Goal: Task Accomplishment & Management: Manage account settings

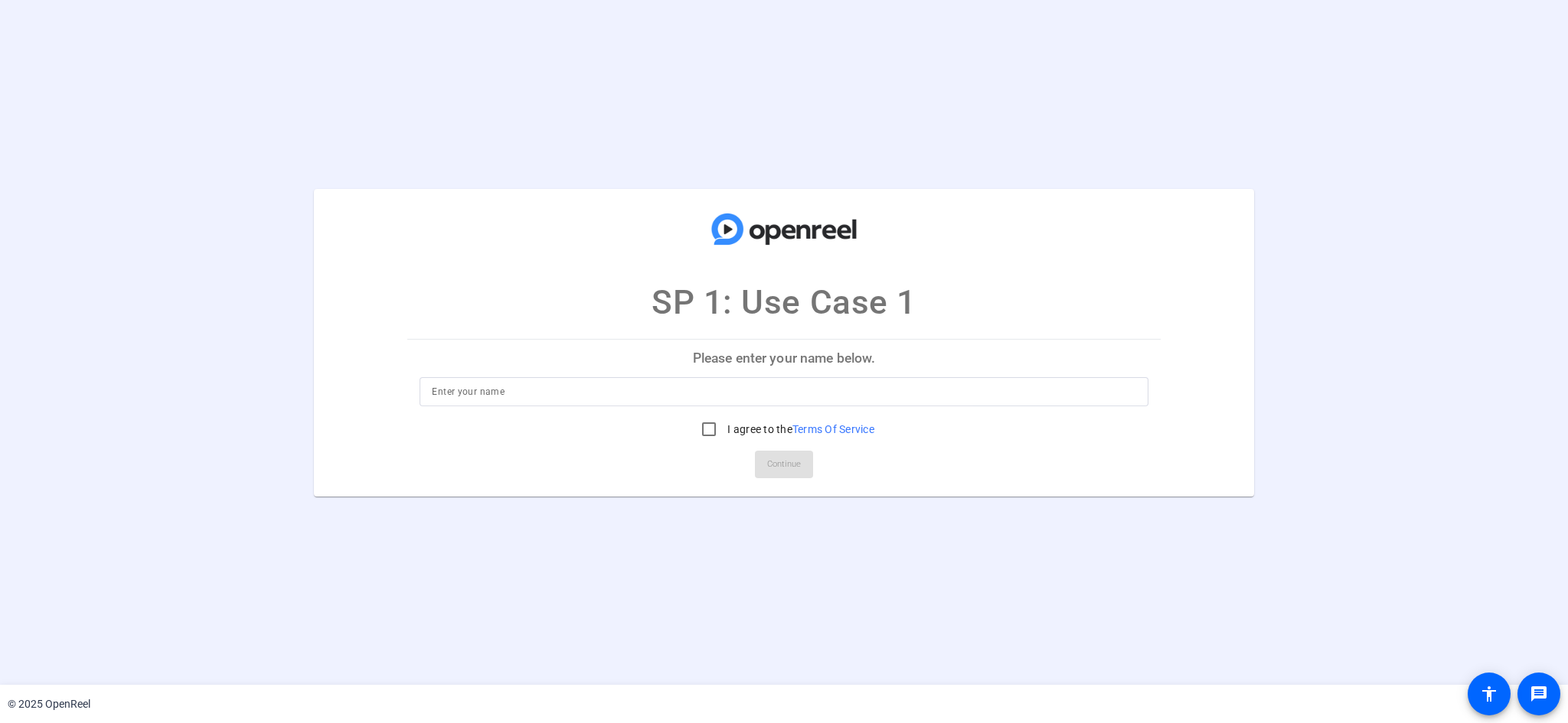
click at [499, 391] on input at bounding box center [784, 392] width 703 height 18
click at [499, 387] on input at bounding box center [784, 392] width 703 height 18
type input "[PERSON_NAME][DEMOGRAPHIC_DATA]"
click at [704, 433] on input "I agree to the Terms Of Service" at bounding box center [709, 429] width 31 height 30
checkbox input "true"
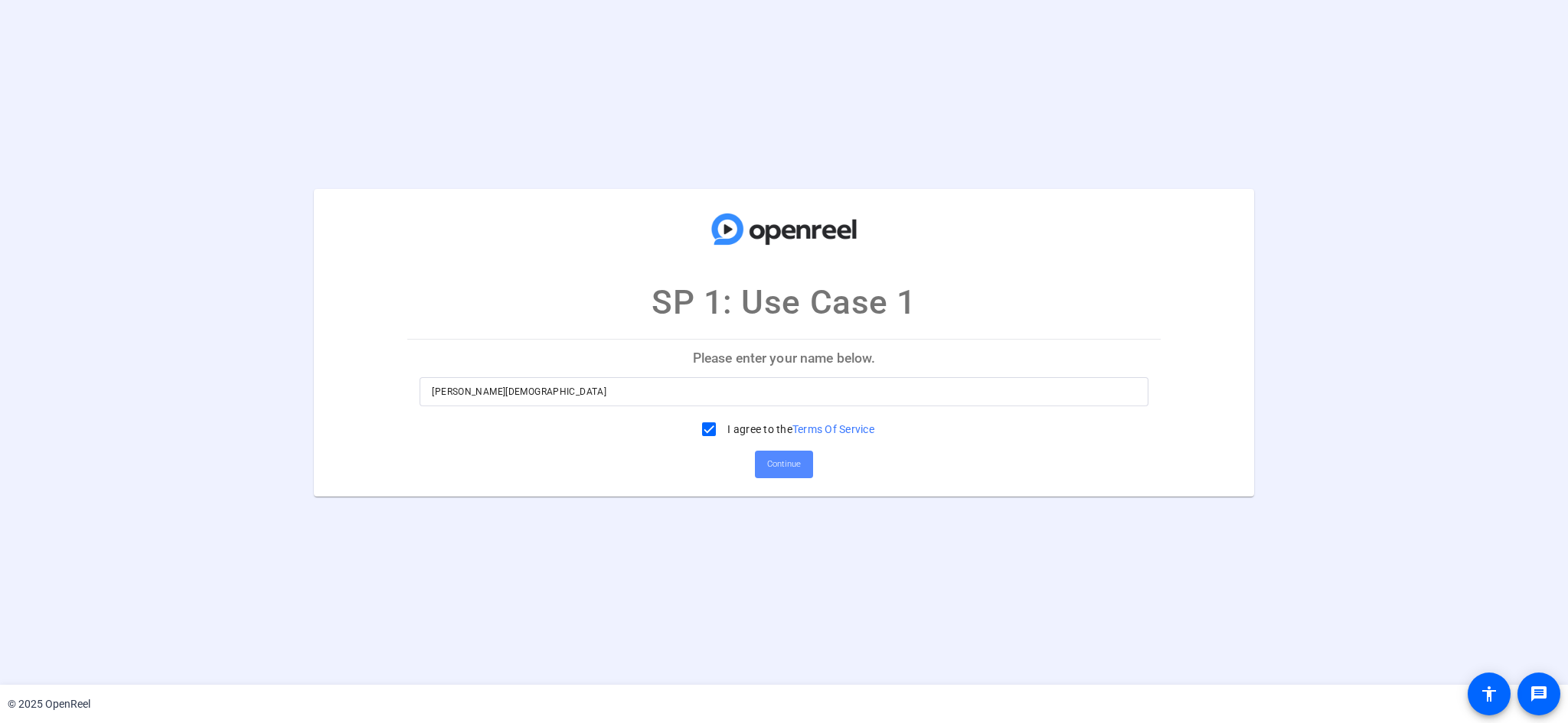
click at [768, 464] on span "Continue" at bounding box center [784, 464] width 33 height 23
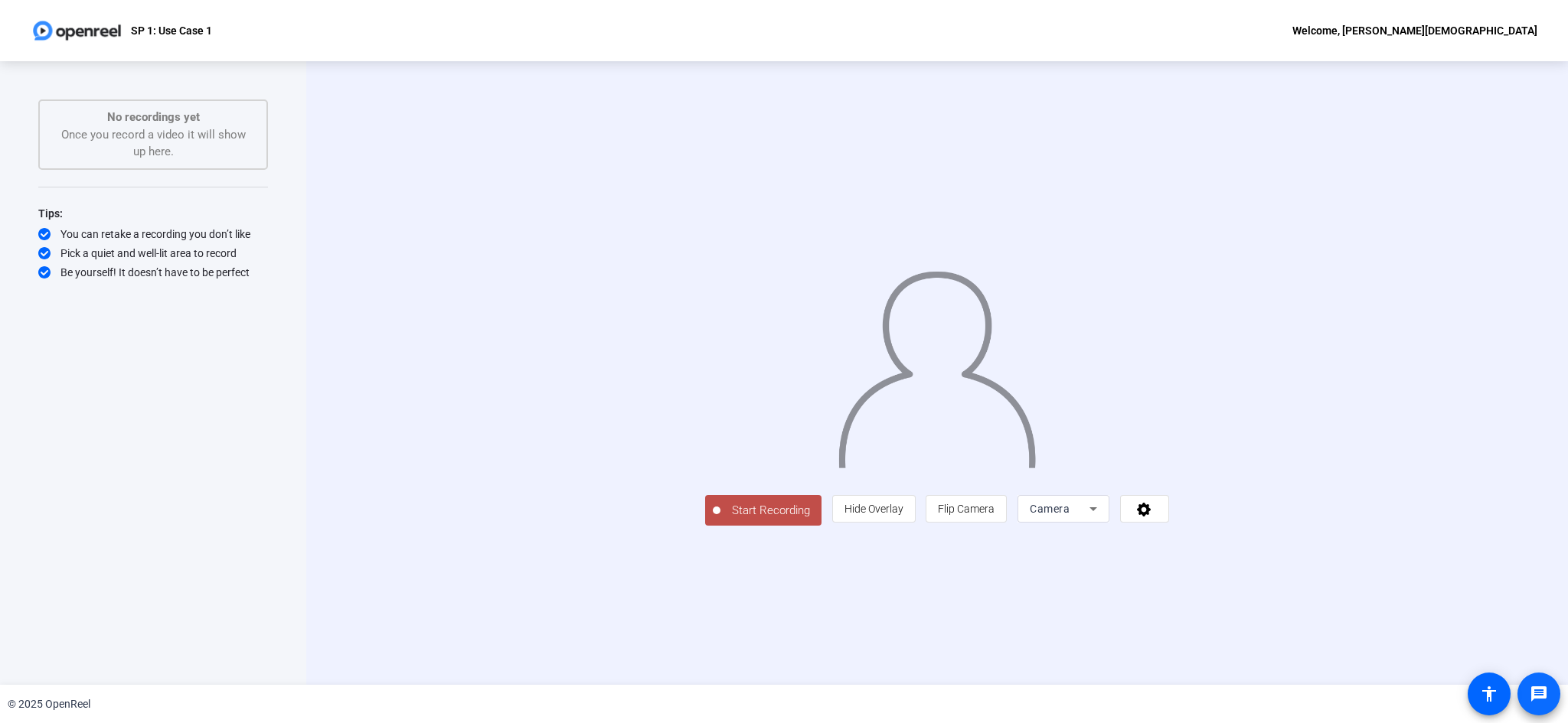
click at [1469, 667] on mat-icon "message" at bounding box center [1537, 693] width 18 height 18
click at [1469, 667] on span at bounding box center [1538, 693] width 37 height 37
click at [1464, 33] on div "Welcome, [PERSON_NAME][DEMOGRAPHIC_DATA]" at bounding box center [1414, 30] width 245 height 18
click at [1469, 56] on span "Logout" at bounding box center [1479, 53] width 61 height 18
